Goal: Find specific fact: Find specific fact

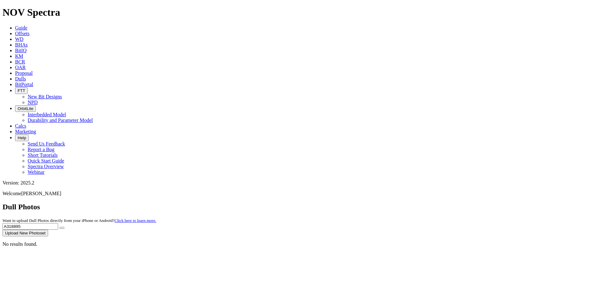
drag, startPoint x: 0, startPoint y: 0, endPoint x: 263, endPoint y: 10, distance: 262.7
click at [26, 76] on span "Dulls" at bounding box center [20, 78] width 11 height 5
click at [58, 223] on input "A318895" at bounding box center [31, 226] width 56 height 7
drag, startPoint x: 472, startPoint y: 24, endPoint x: 437, endPoint y: 19, distance: 35.5
click at [452, 203] on div "Dull Photos Want to upload Dull Photos directly from your iPhone or Android? Cl…" at bounding box center [302, 220] width 598 height 34
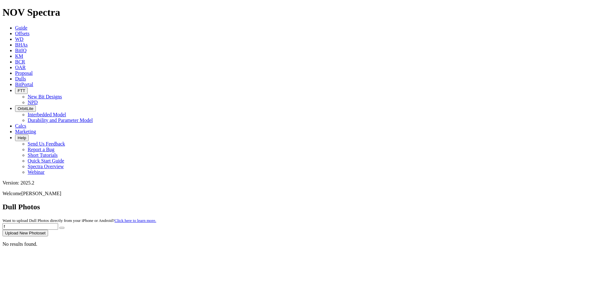
drag, startPoint x: 460, startPoint y: 30, endPoint x: 427, endPoint y: 27, distance: 33.7
click at [427, 203] on div "Dull Photos Want to upload Dull Photos directly from your iPhone or Android? Cl…" at bounding box center [302, 220] width 598 height 34
type input "f318721"
click at [59, 227] on button "submit" at bounding box center [61, 228] width 5 height 2
